Goal: Check status

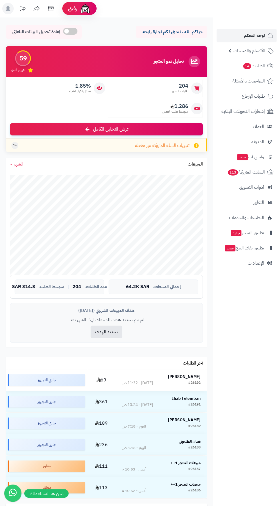
click at [191, 375] on strong "[PERSON_NAME]" at bounding box center [184, 376] width 33 height 6
